Goal: Check status: Check status

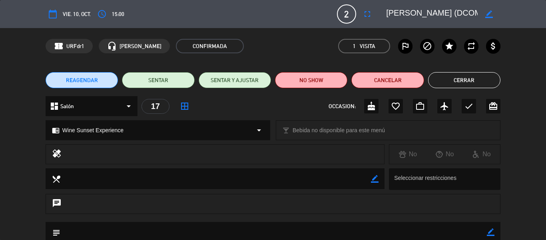
click at [458, 74] on button "Cerrar" at bounding box center [464, 80] width 72 height 16
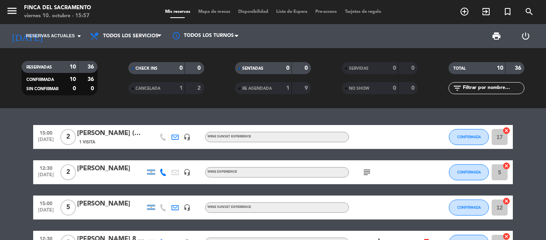
scroll to position [40, 0]
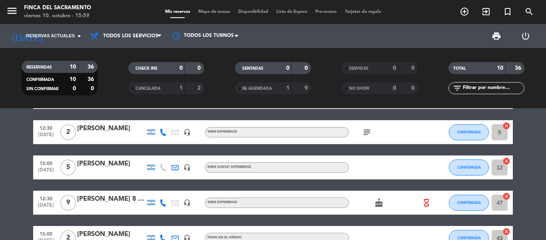
click at [186, 164] on icon "headset_mic" at bounding box center [187, 167] width 7 height 7
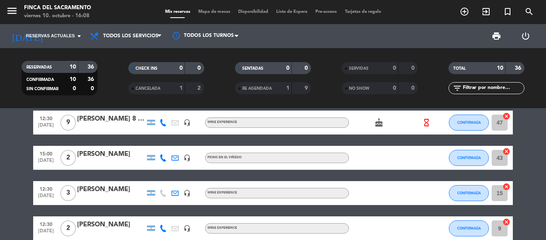
scroll to position [0, 0]
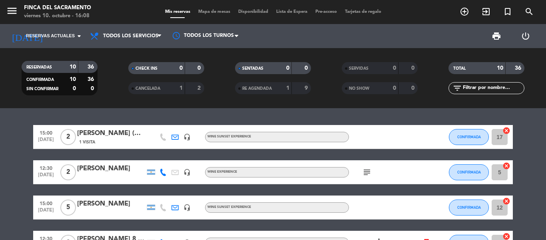
click at [164, 172] on icon at bounding box center [163, 171] width 7 height 7
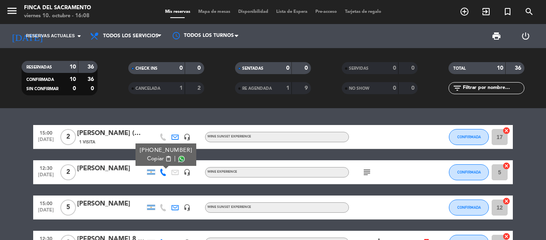
drag, startPoint x: 187, startPoint y: 149, endPoint x: 140, endPoint y: 151, distance: 46.4
click at [140, 151] on div "[PHONE_NUMBER]" at bounding box center [166, 150] width 52 height 8
copy div "[PHONE_NUMBER]"
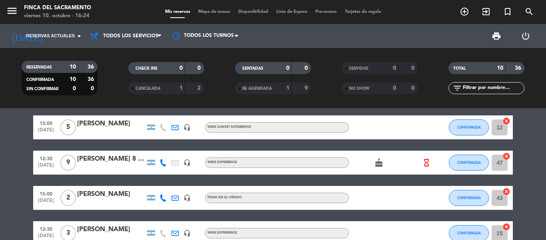
click at [258, 133] on div "15:00 [DATE] 5 [PERSON_NAME] headset_mic Wine Sunset Experience CONFIRMADA 12 c…" at bounding box center [273, 127] width 480 height 24
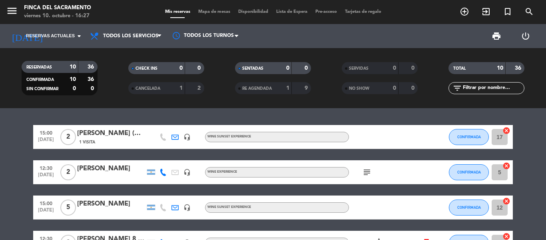
click at [92, 142] on span "1 Visita" at bounding box center [87, 142] width 16 height 6
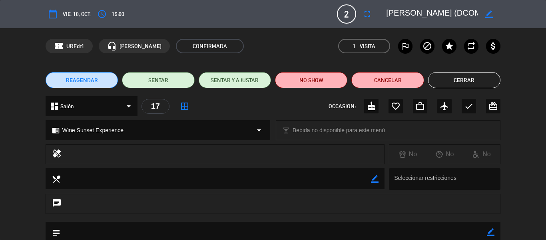
click at [472, 77] on button "Cerrar" at bounding box center [464, 80] width 72 height 16
